Goal: Information Seeking & Learning: Understand process/instructions

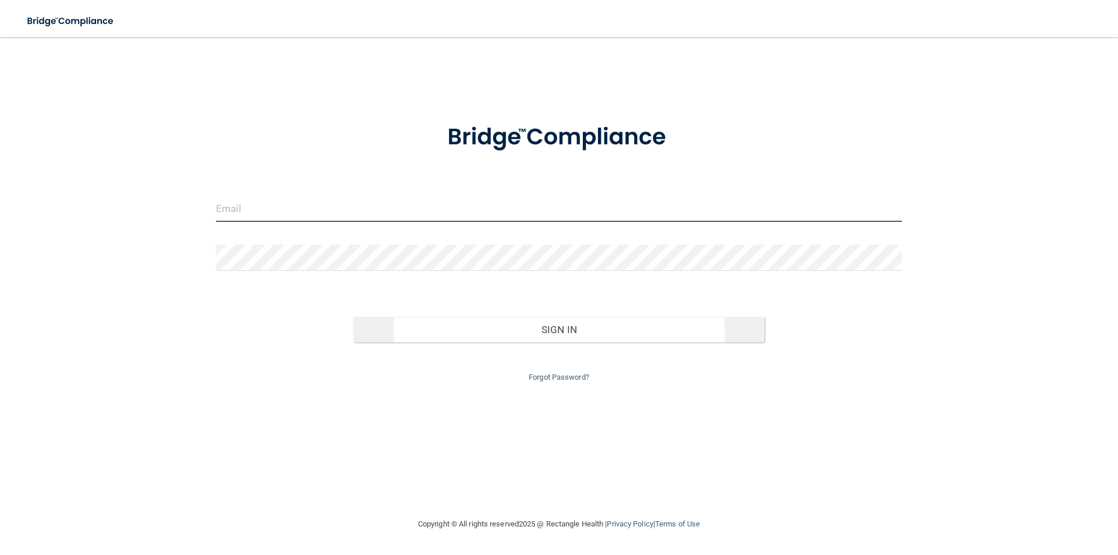
type input "[EMAIL_ADDRESS][DOMAIN_NAME]"
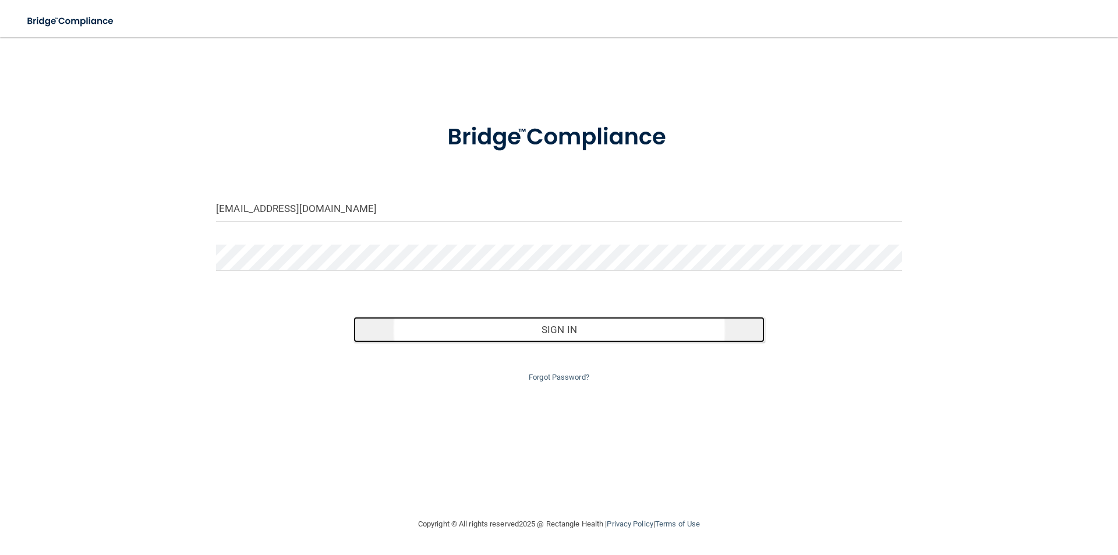
click at [571, 326] on button "Sign In" at bounding box center [559, 330] width 412 height 26
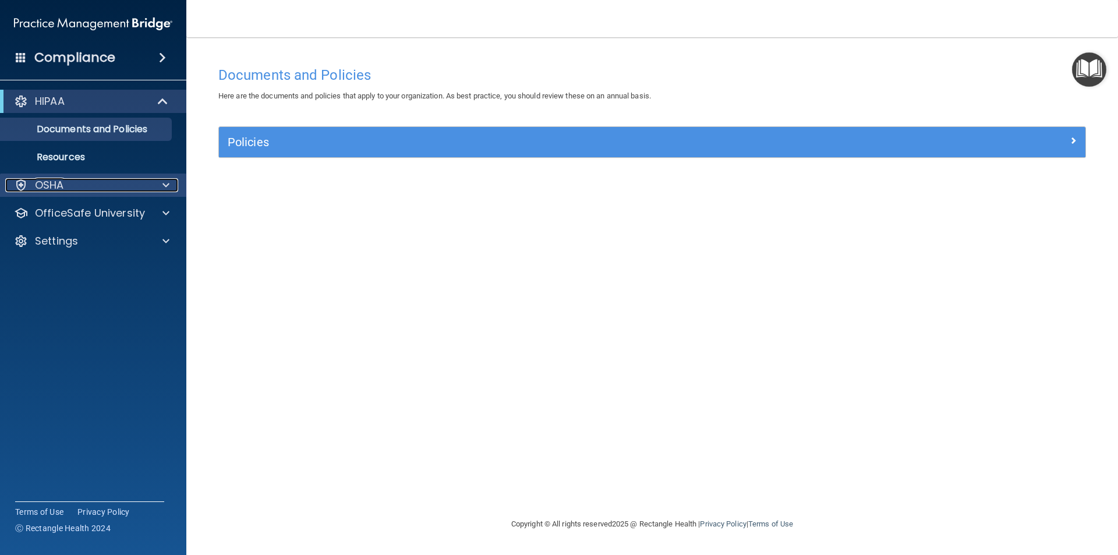
click at [121, 186] on div "OSHA" at bounding box center [77, 185] width 144 height 14
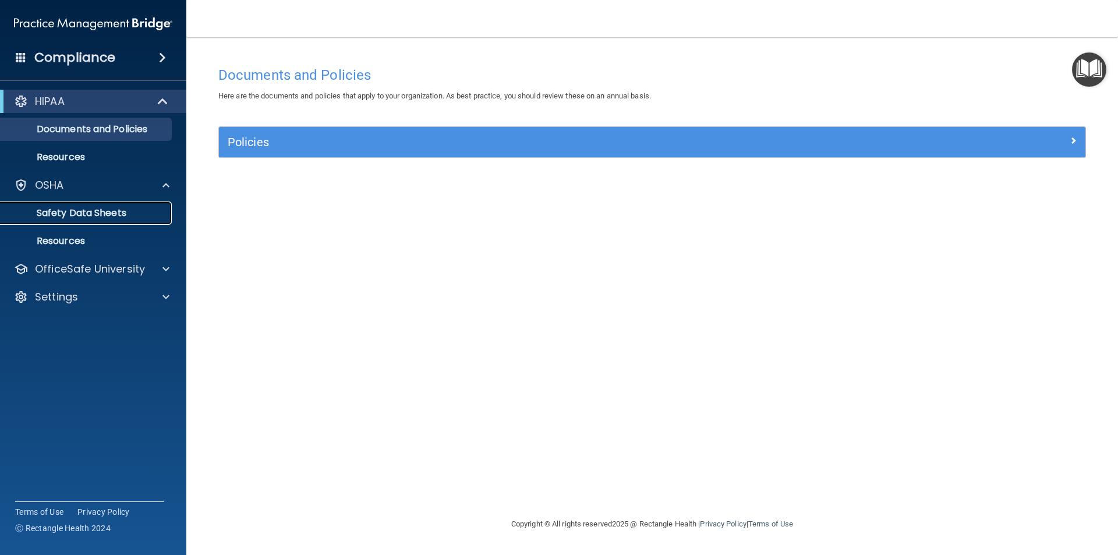
click at [109, 211] on p "Safety Data Sheets" at bounding box center [87, 213] width 159 height 12
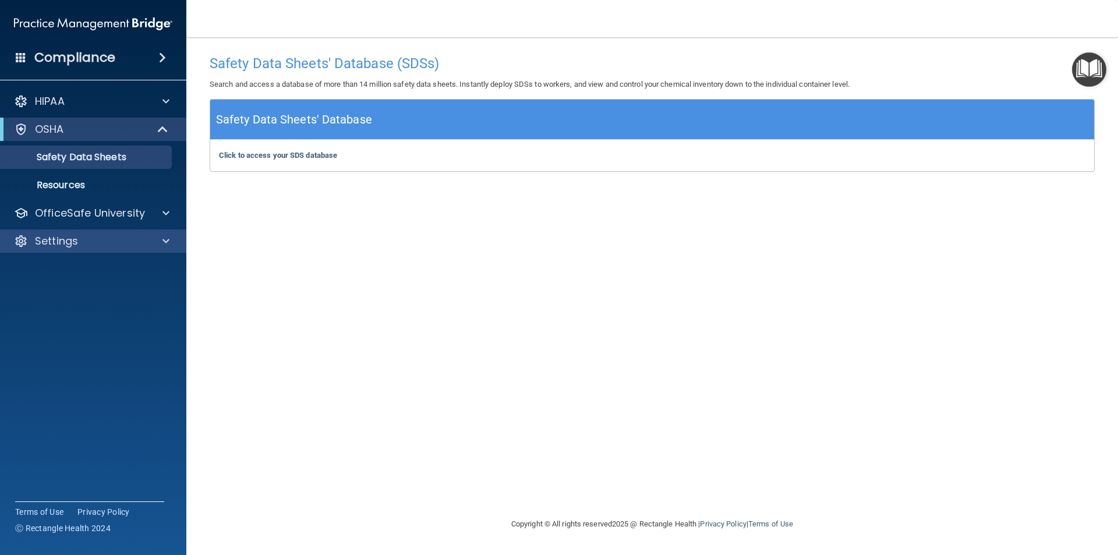
click at [104, 248] on div "Settings" at bounding box center [93, 240] width 187 height 23
click at [166, 236] on span at bounding box center [165, 241] width 7 height 14
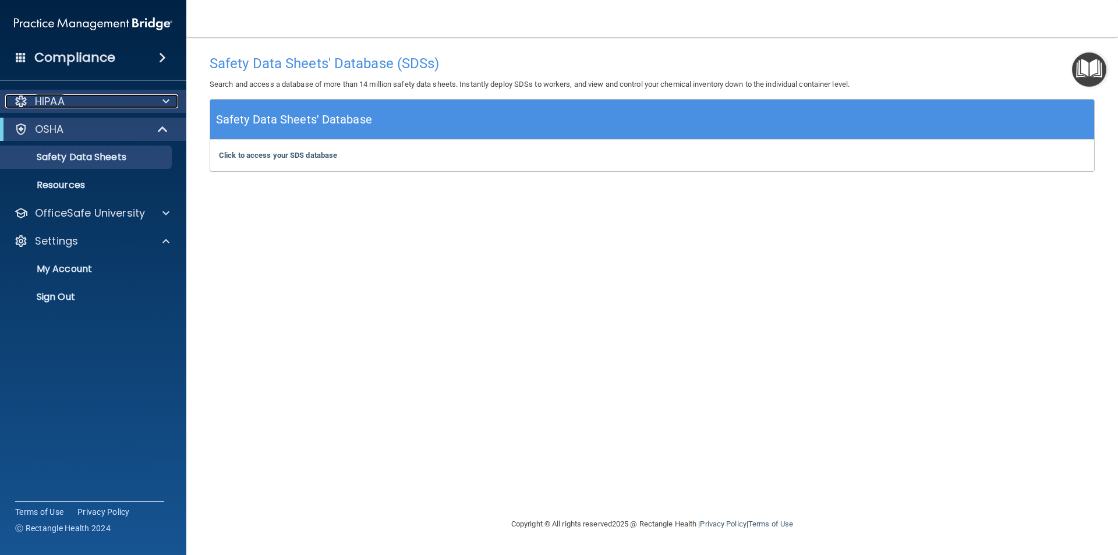
click at [148, 96] on div "HIPAA" at bounding box center [77, 101] width 144 height 14
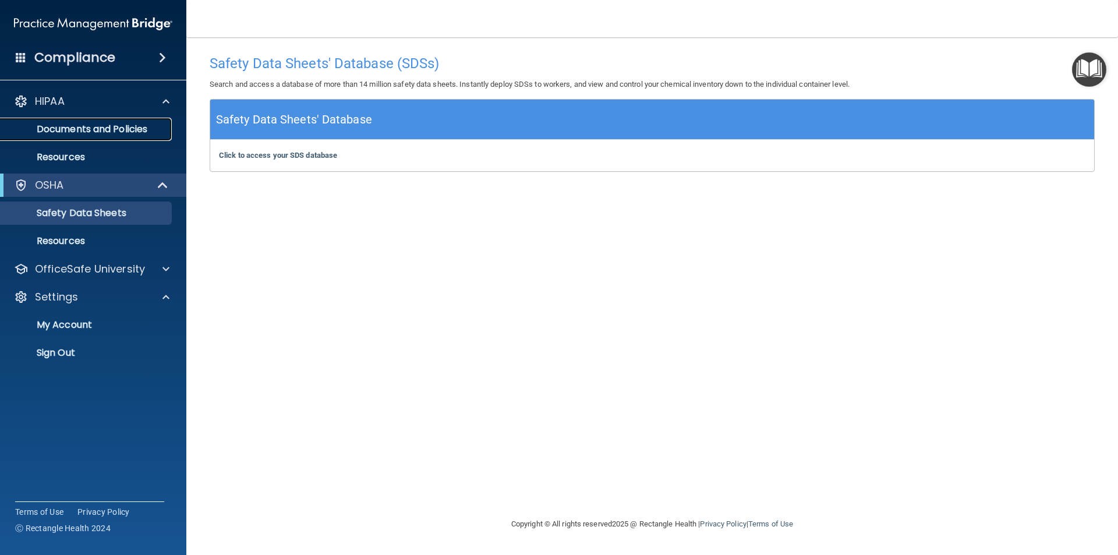
click at [134, 128] on p "Documents and Policies" at bounding box center [87, 129] width 159 height 12
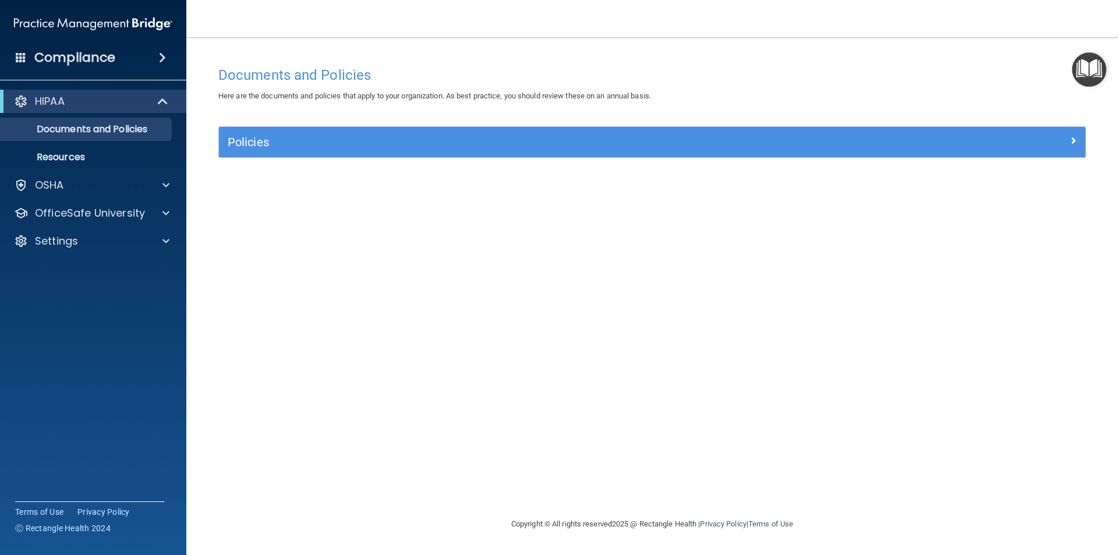
click at [159, 53] on span at bounding box center [162, 58] width 7 height 14
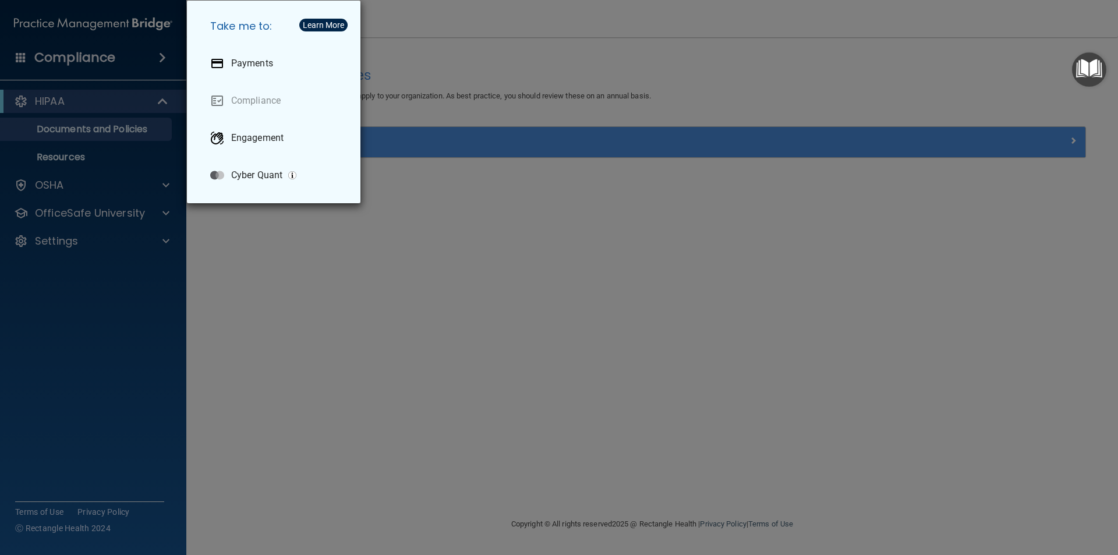
click at [118, 55] on div "Take me to: Payments Compliance Engagement Cyber Quant" at bounding box center [559, 277] width 1118 height 555
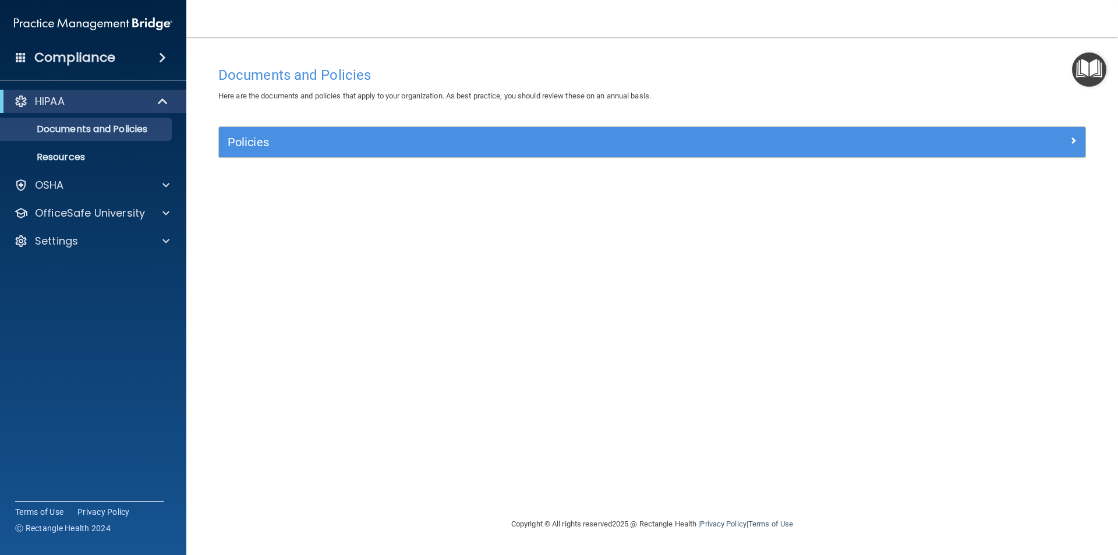
click at [25, 56] on span at bounding box center [21, 57] width 10 height 10
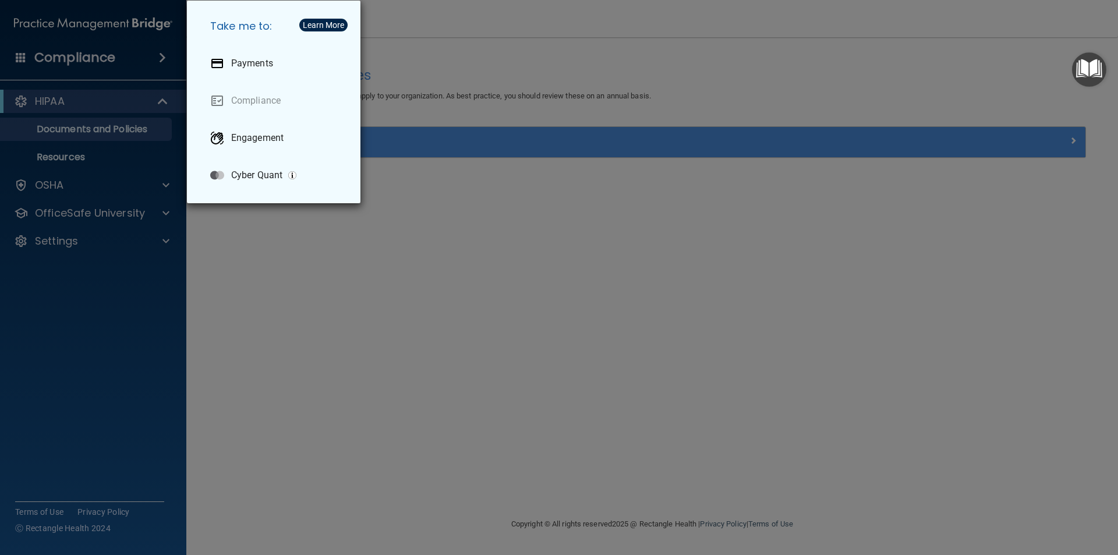
click at [25, 56] on div "Take me to: Payments Compliance Engagement Cyber Quant" at bounding box center [559, 277] width 1118 height 555
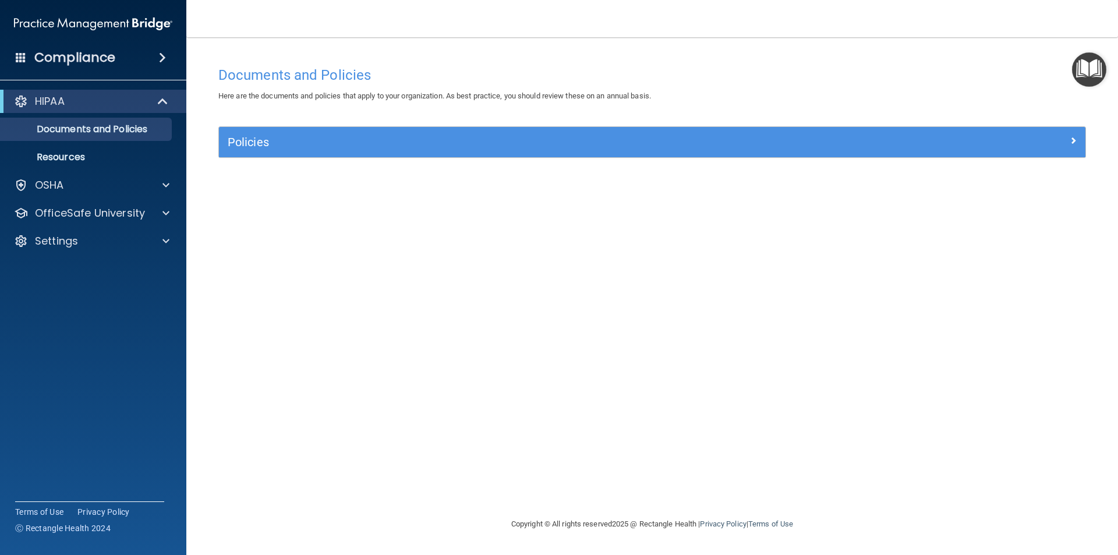
click at [389, 280] on div "Documents and Policies Here are the documents and policies that apply to your o…" at bounding box center [652, 289] width 885 height 456
drag, startPoint x: 1100, startPoint y: 62, endPoint x: 1065, endPoint y: 83, distance: 40.2
click at [1099, 62] on img "Open Resource Center" at bounding box center [1089, 69] width 34 height 34
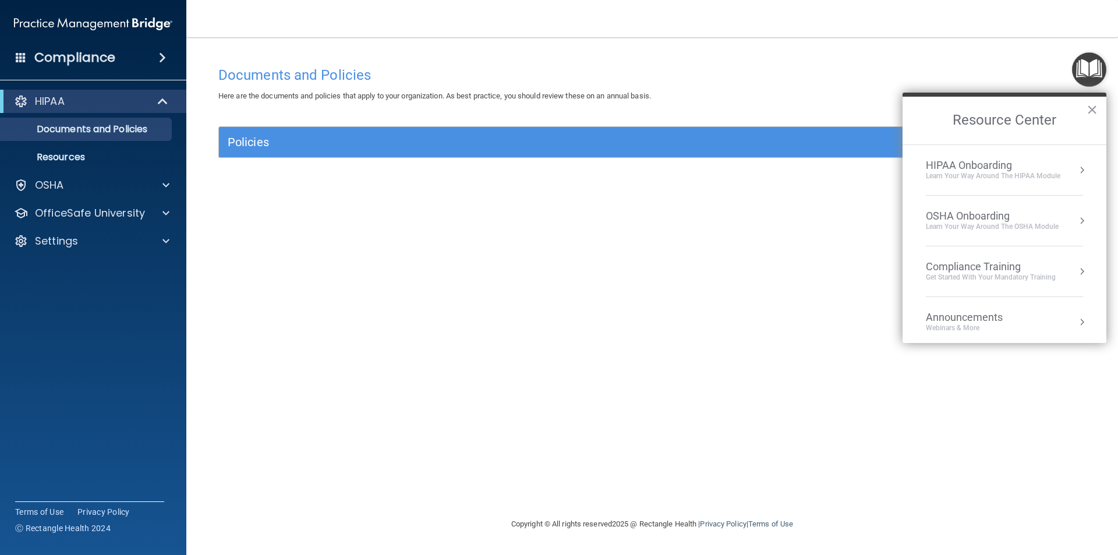
click at [1043, 168] on div "HIPAA Onboarding" at bounding box center [993, 165] width 134 height 13
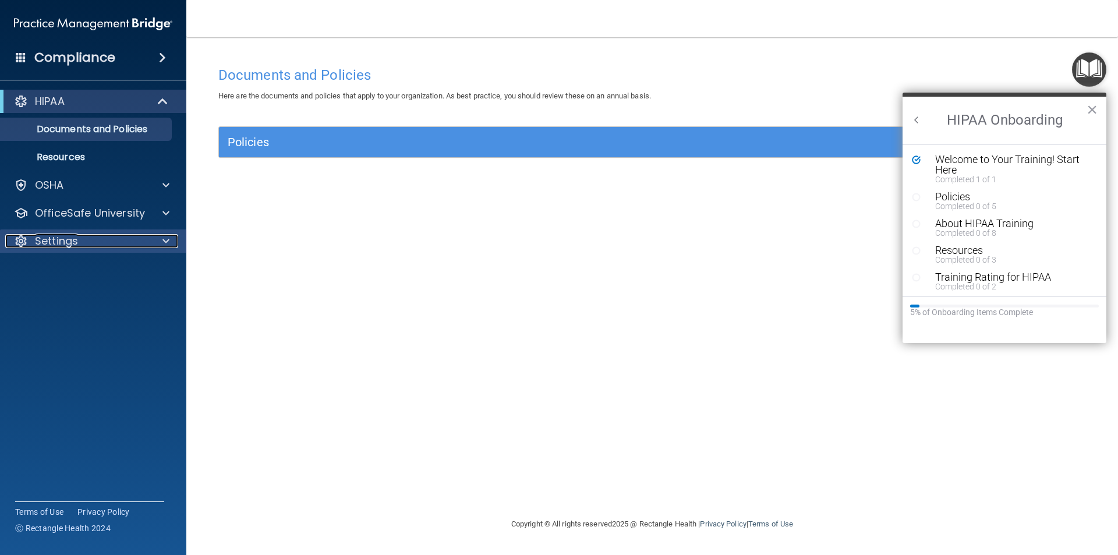
click at [163, 241] on span at bounding box center [165, 241] width 7 height 14
click at [163, 240] on span at bounding box center [165, 241] width 7 height 14
click at [166, 55] on span at bounding box center [162, 58] width 7 height 14
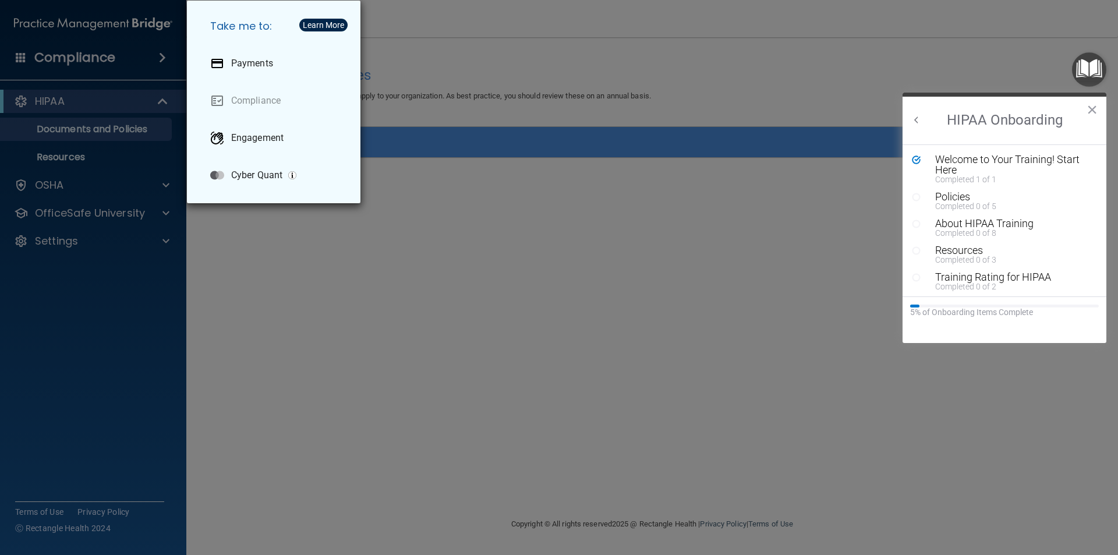
drag, startPoint x: 339, startPoint y: 295, endPoint x: 345, endPoint y: 296, distance: 5.9
click at [338, 293] on div "Take me to: Payments Compliance Engagement Cyber Quant" at bounding box center [559, 277] width 1118 height 555
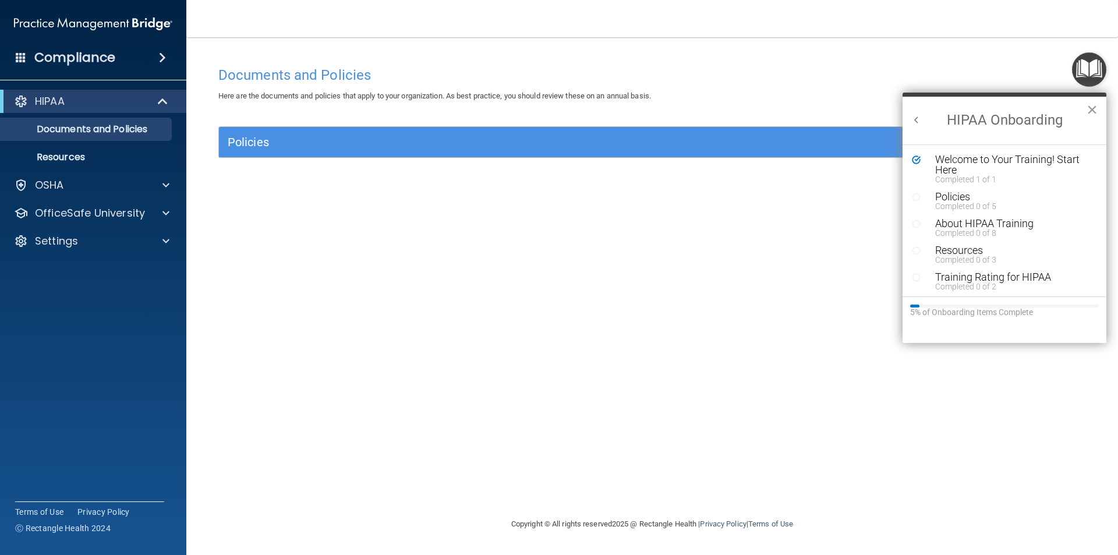
click at [1094, 113] on button "×" at bounding box center [1091, 109] width 11 height 19
